Goal: Navigation & Orientation: Find specific page/section

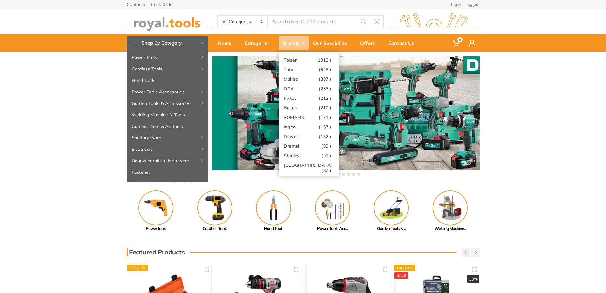
click at [294, 42] on div "Brands" at bounding box center [294, 42] width 30 height 13
click at [292, 66] on link "Total (648 )" at bounding box center [309, 69] width 60 height 10
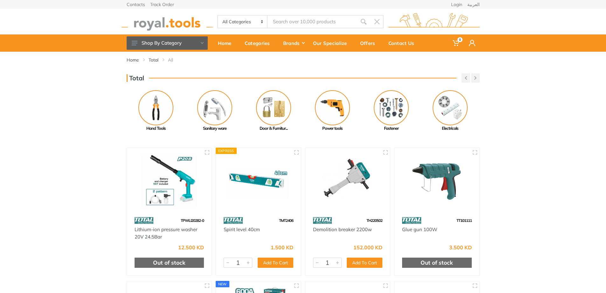
click at [56, 119] on div "Total Previous Paint Tools Welding Machine..." at bounding box center [303, 102] width 606 height 58
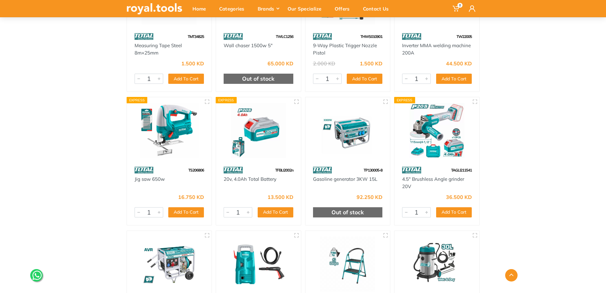
scroll to position [4616, 0]
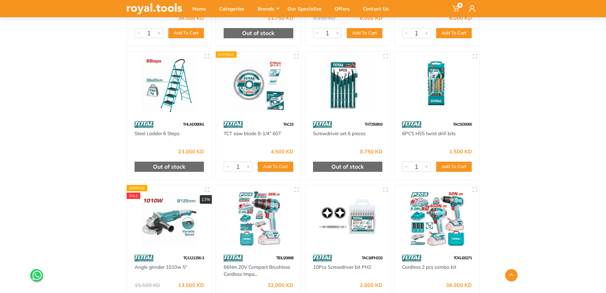
scroll to position [5094, 0]
